Goal: Transaction & Acquisition: Purchase product/service

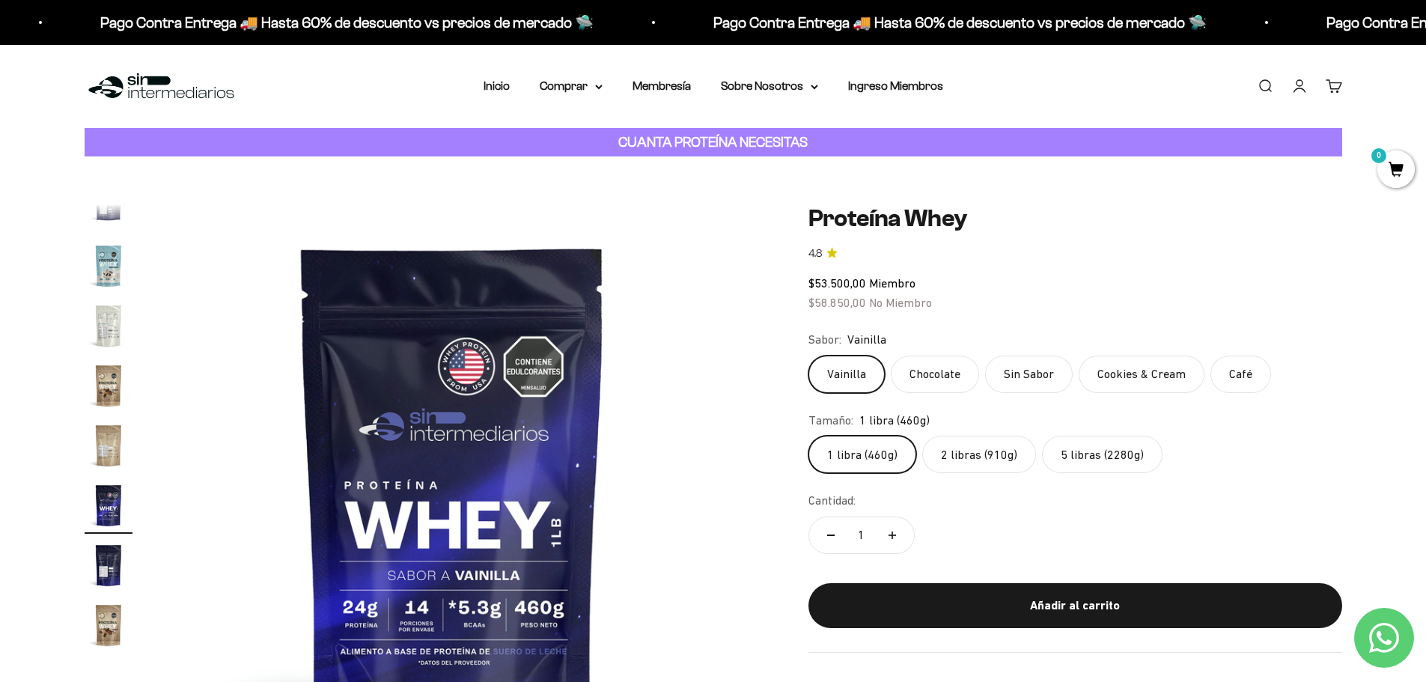
click at [991, 460] on label "2 libras (910g)" at bounding box center [979, 454] width 114 height 37
click at [808, 436] on input "2 libras (910g)" at bounding box center [808, 435] width 1 height 1
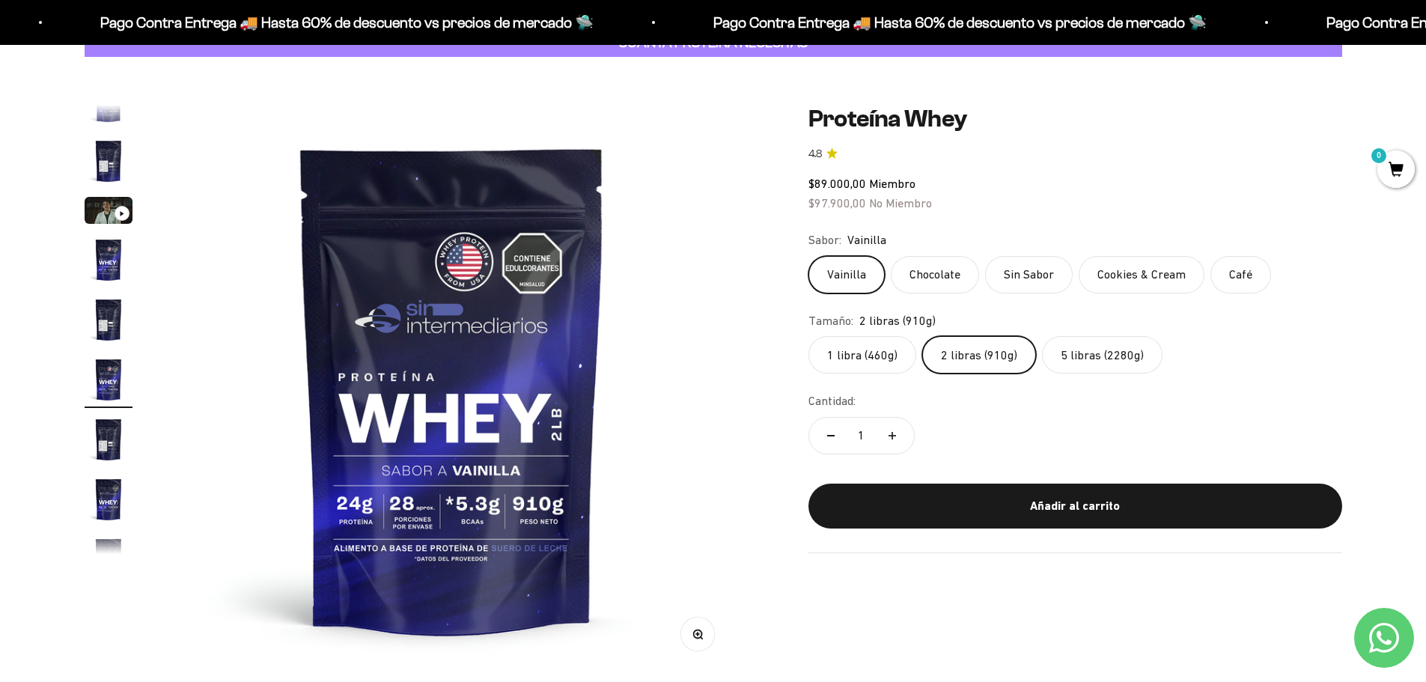
scroll to position [75, 0]
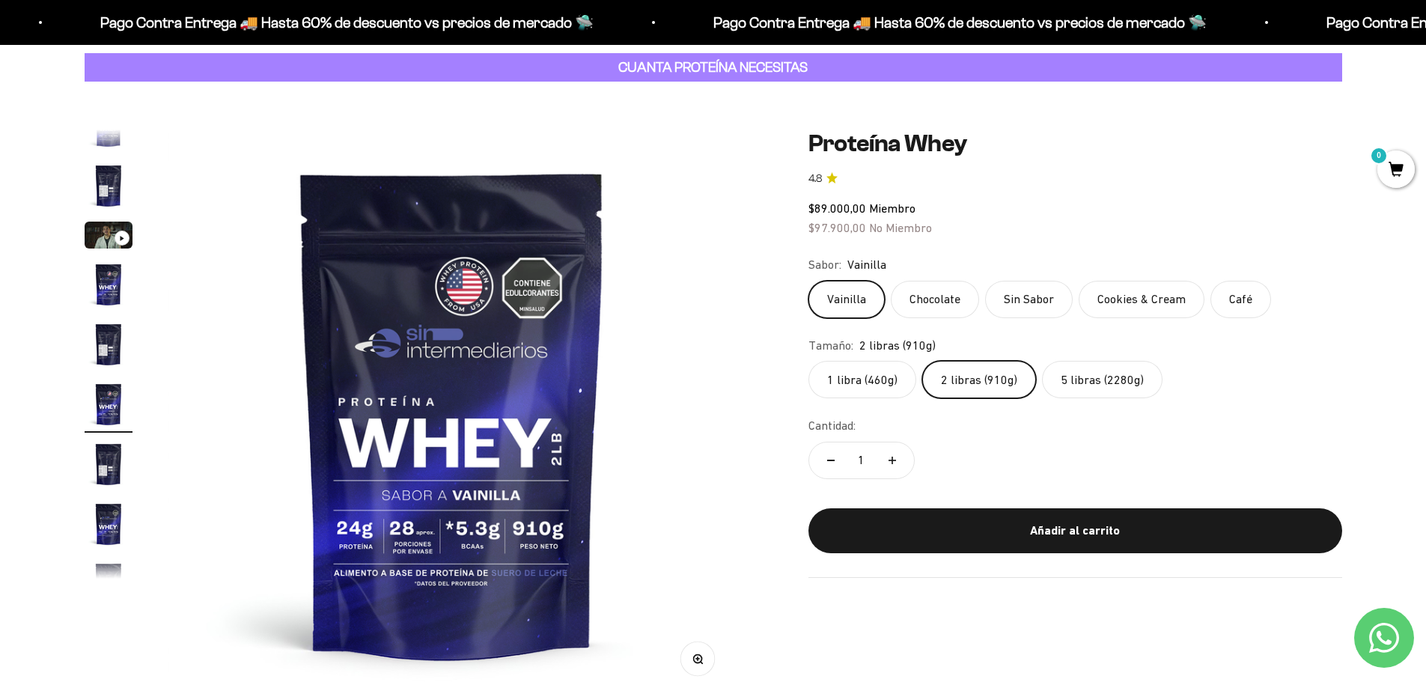
click at [957, 299] on label "Chocolate" at bounding box center [935, 299] width 88 height 37
click at [808, 281] on input "Chocolate" at bounding box center [808, 280] width 1 height 1
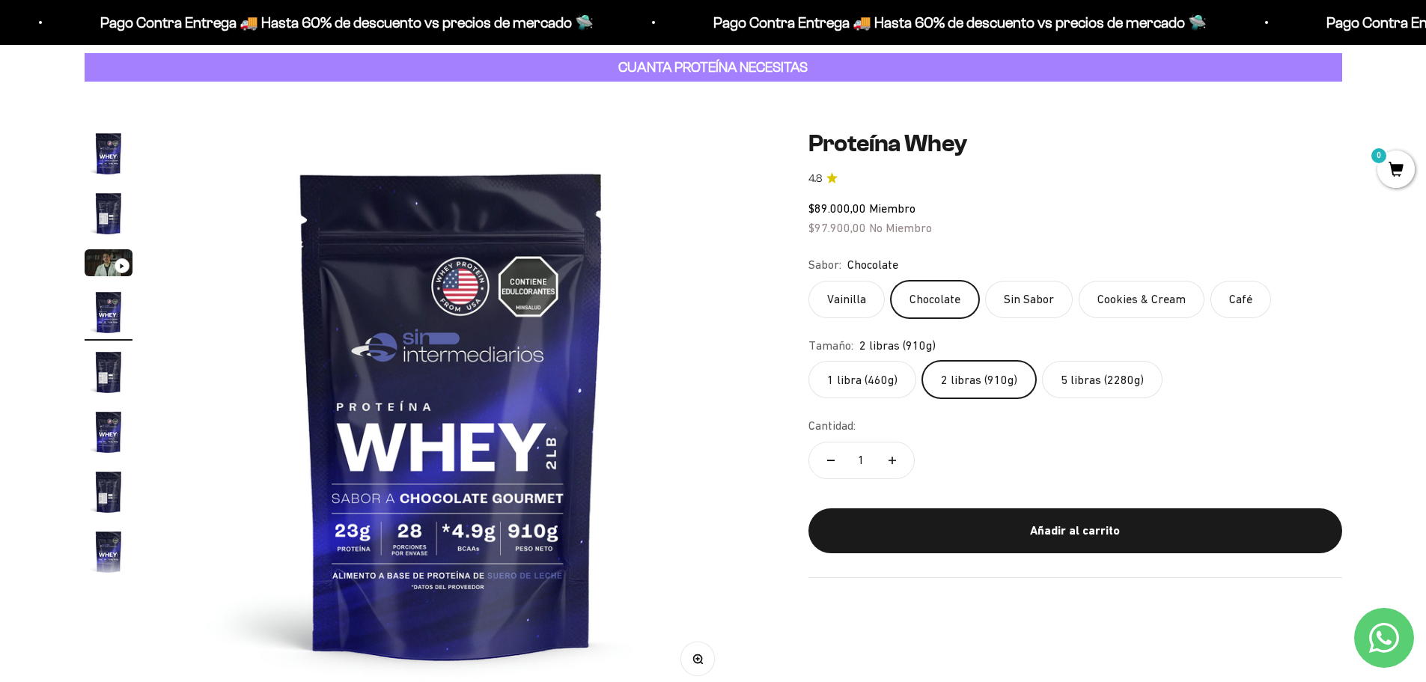
click at [1034, 298] on label "Sin Sabor" at bounding box center [1029, 299] width 88 height 37
click at [808, 281] on input "Sin Sabor" at bounding box center [808, 280] width 1 height 1
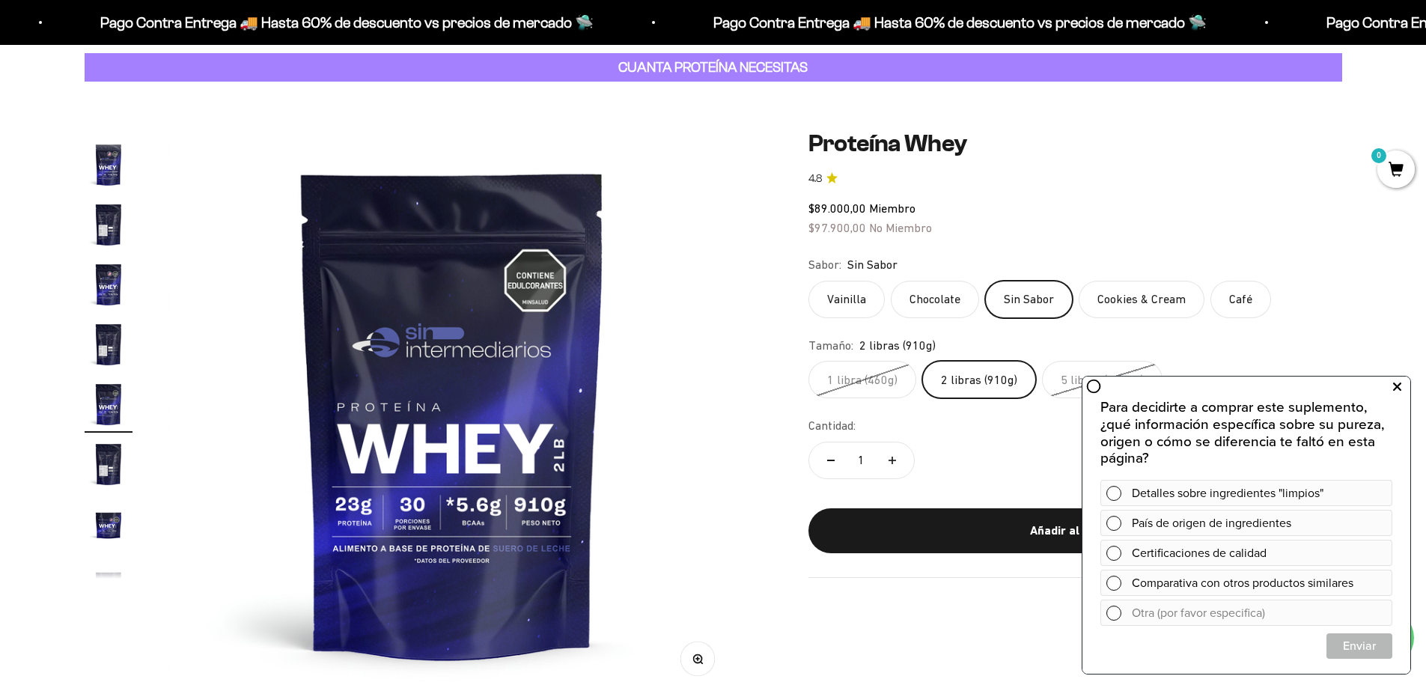
click at [1399, 383] on icon at bounding box center [1397, 386] width 8 height 19
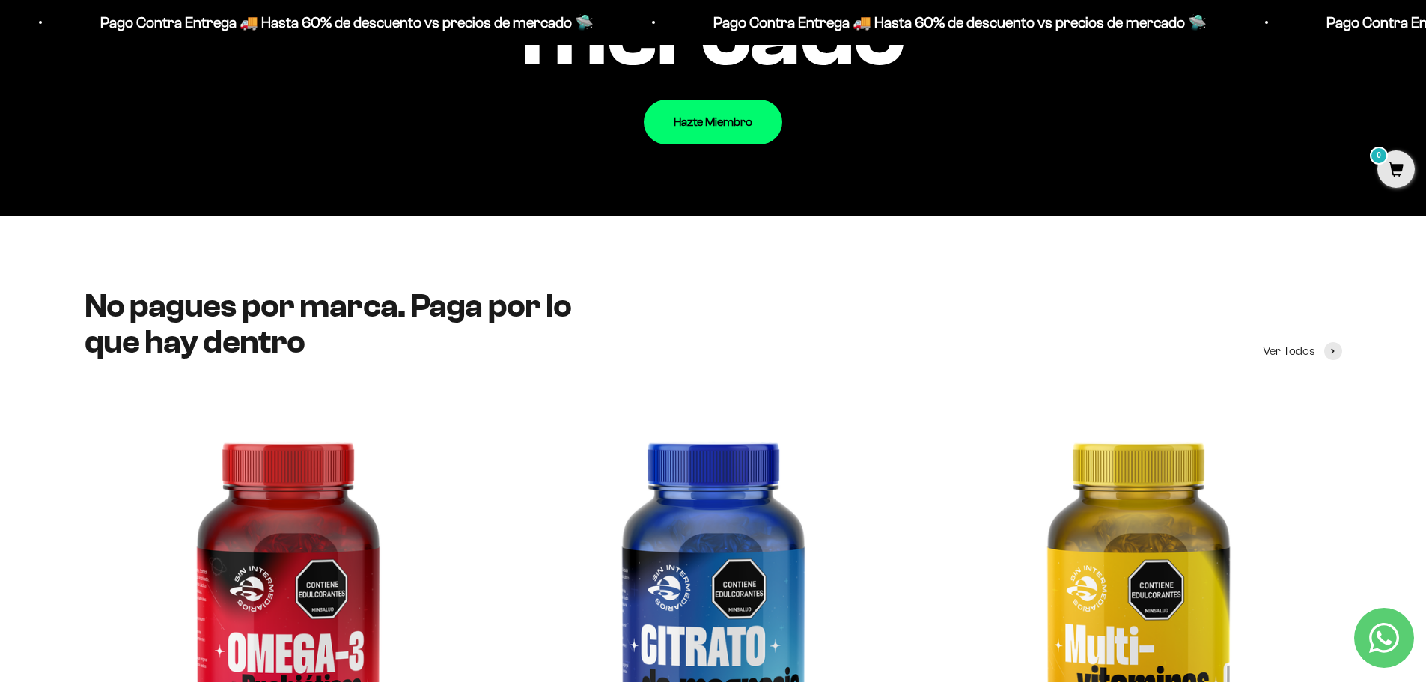
scroll to position [2470, 0]
